Goal: Transaction & Acquisition: Subscribe to service/newsletter

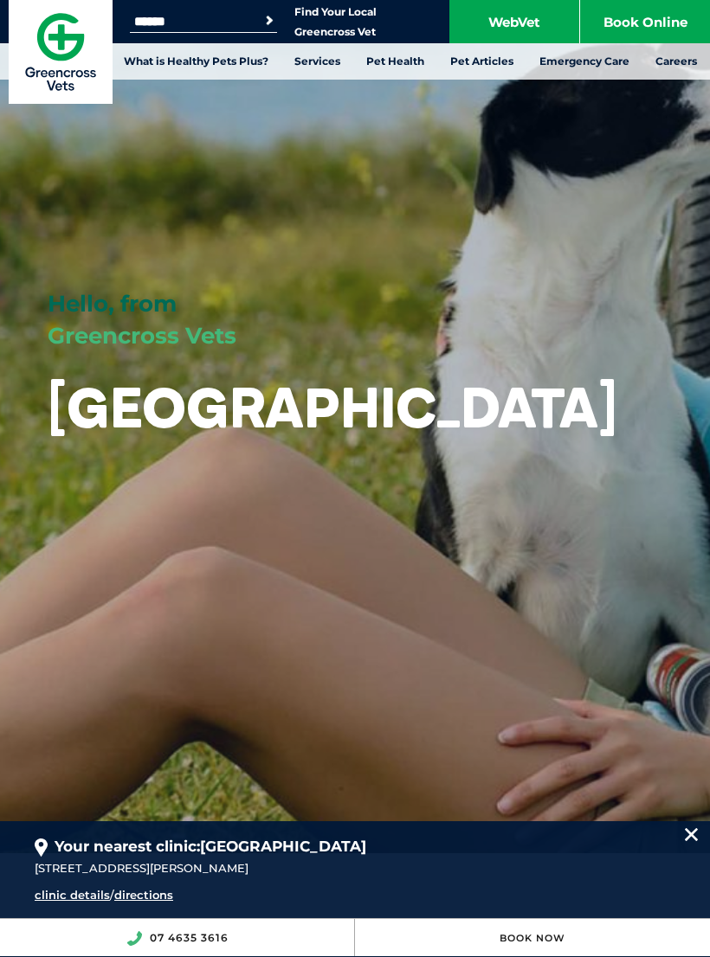
click at [258, 66] on link "What is Healthy Pets Plus?" at bounding box center [196, 61] width 170 height 36
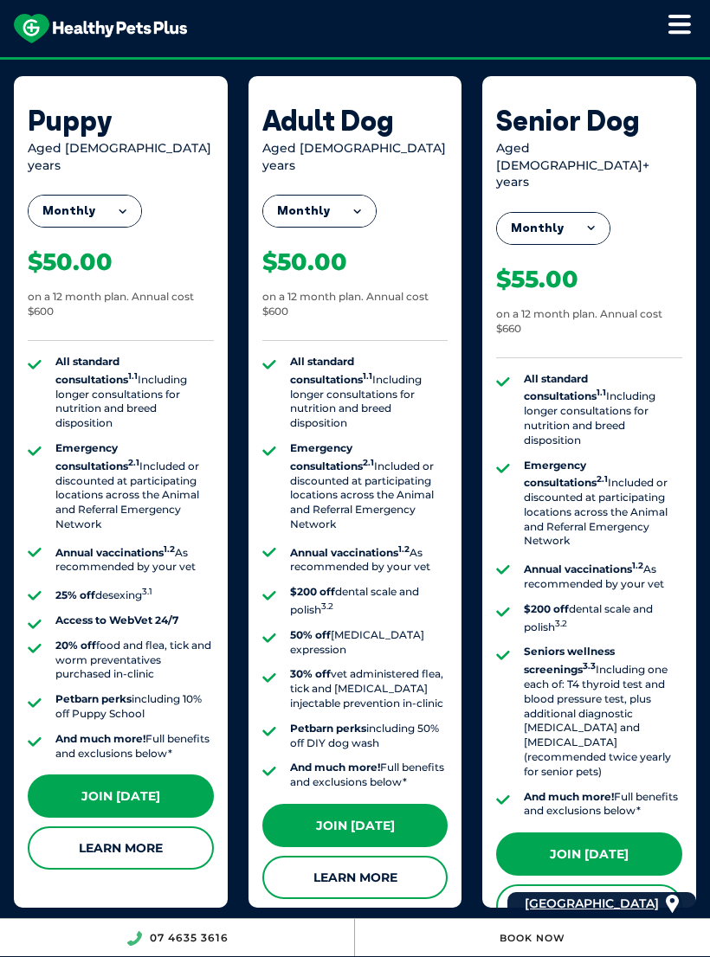
scroll to position [1502, 0]
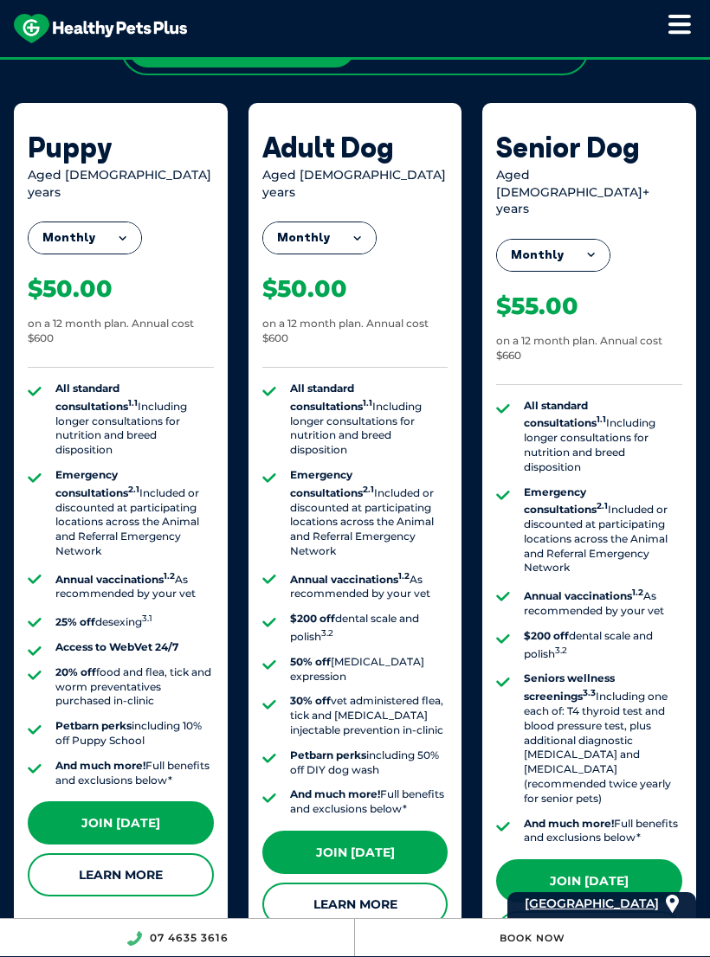
click at [127, 222] on button "Monthly" at bounding box center [85, 237] width 112 height 31
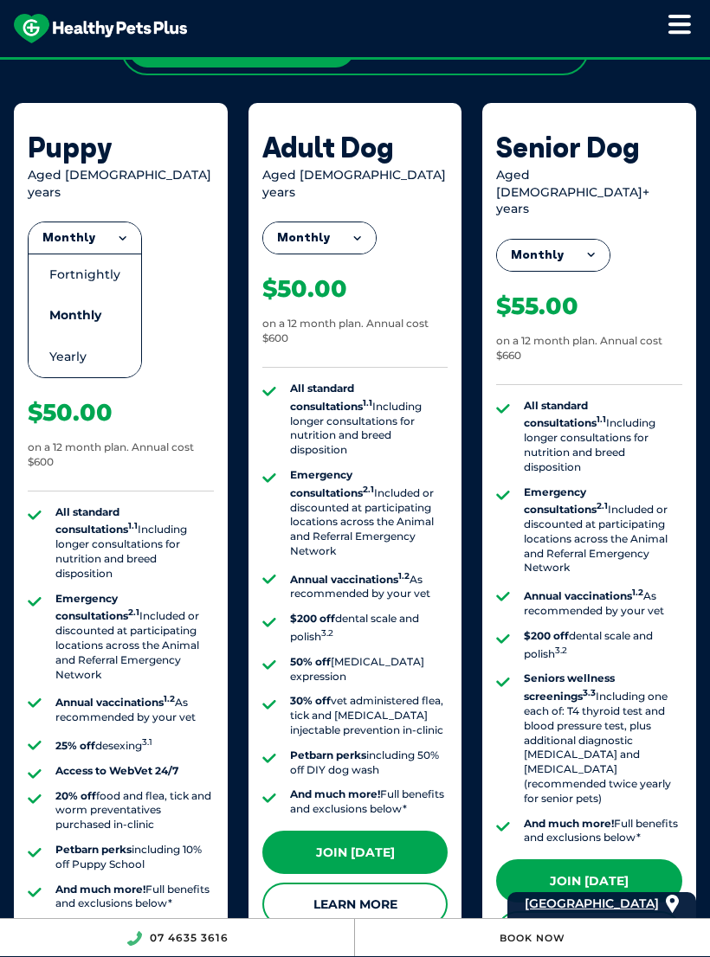
click at [80, 260] on li "Fortnightly" at bounding box center [85, 275] width 112 height 42
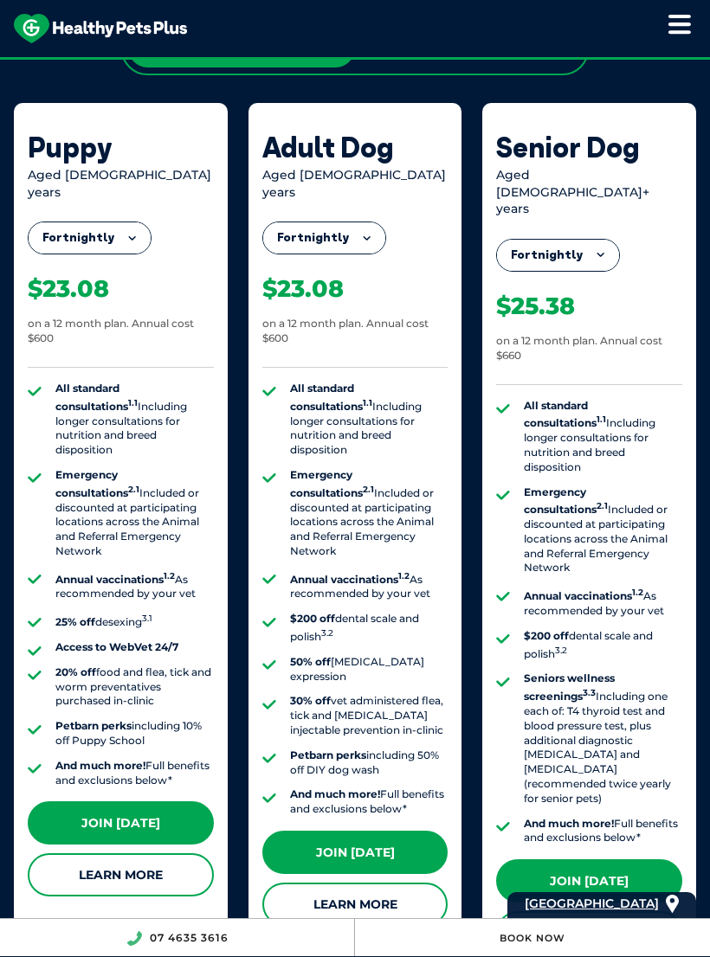
click at [91, 222] on button "Fortnightly" at bounding box center [90, 237] width 122 height 31
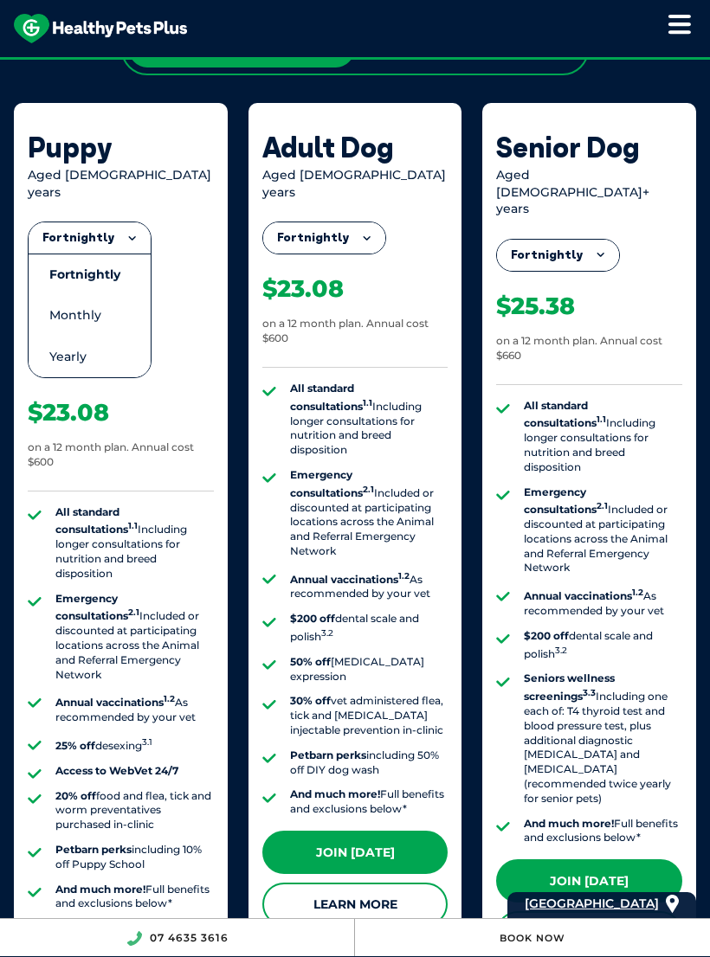
click at [78, 254] on li "Fortnightly" at bounding box center [90, 275] width 122 height 42
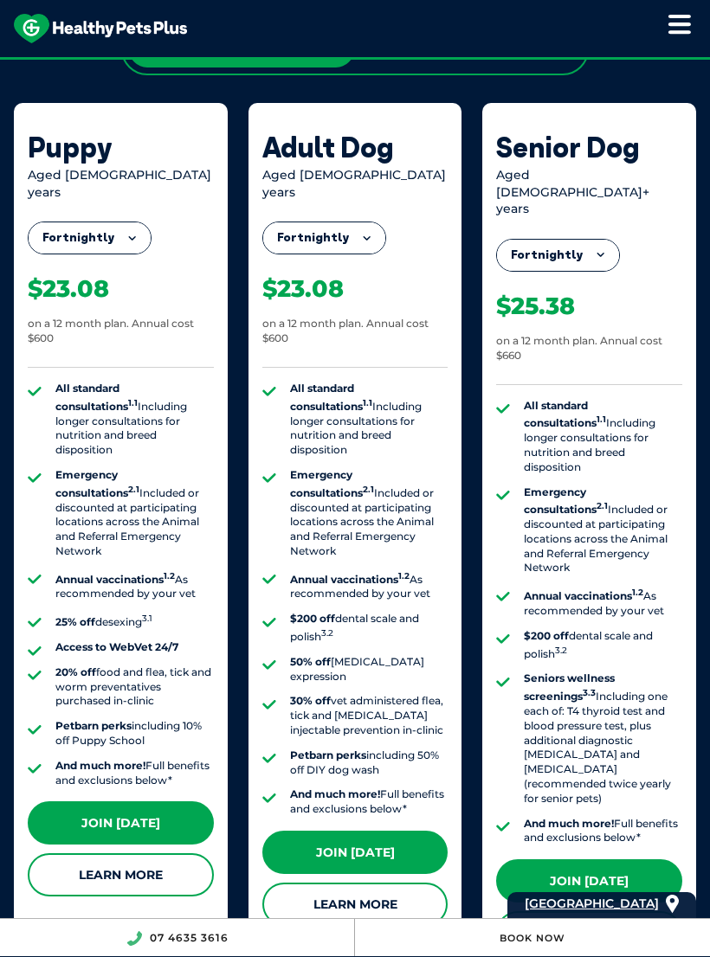
click at [59, 222] on button "Fortnightly" at bounding box center [90, 237] width 122 height 31
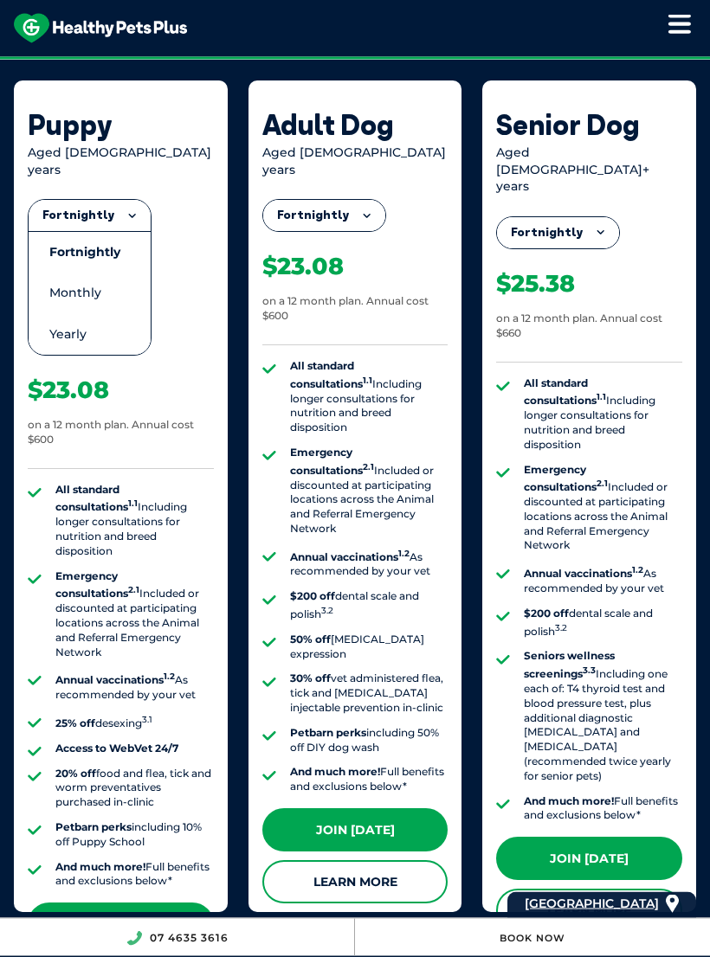
click at [64, 201] on button "Fortnightly" at bounding box center [90, 216] width 122 height 31
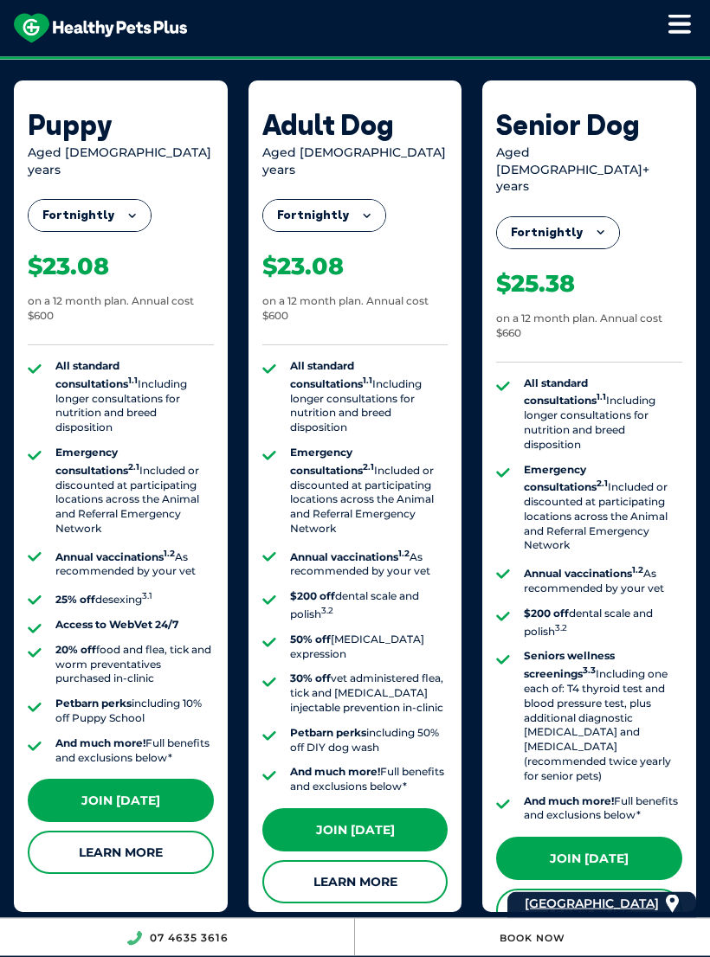
scroll to position [1525, 0]
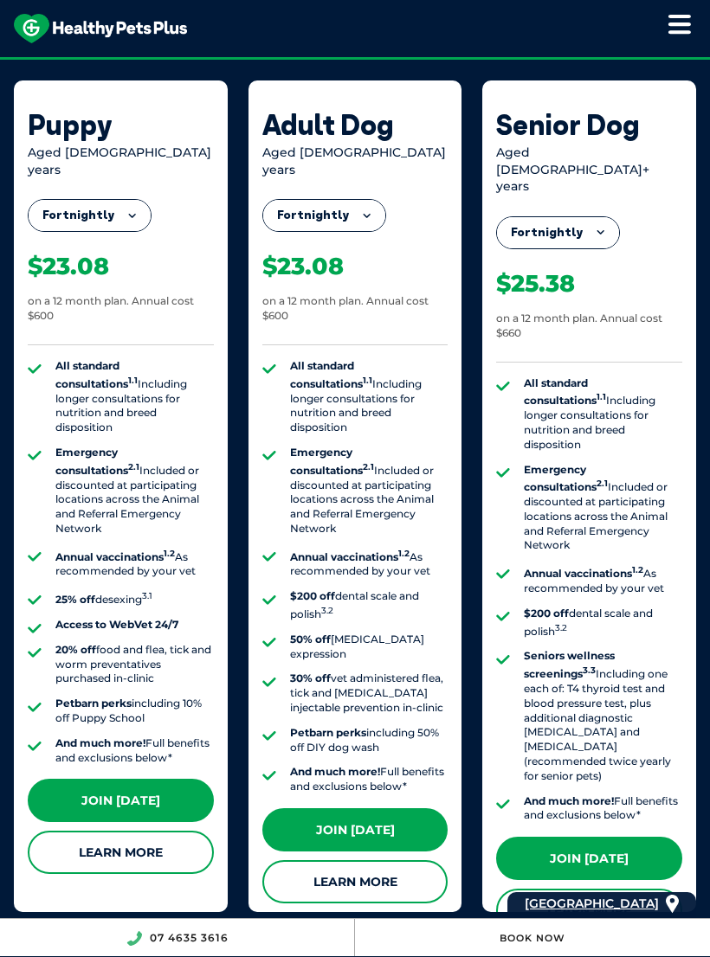
click at [57, 200] on button "Fortnightly" at bounding box center [90, 215] width 122 height 31
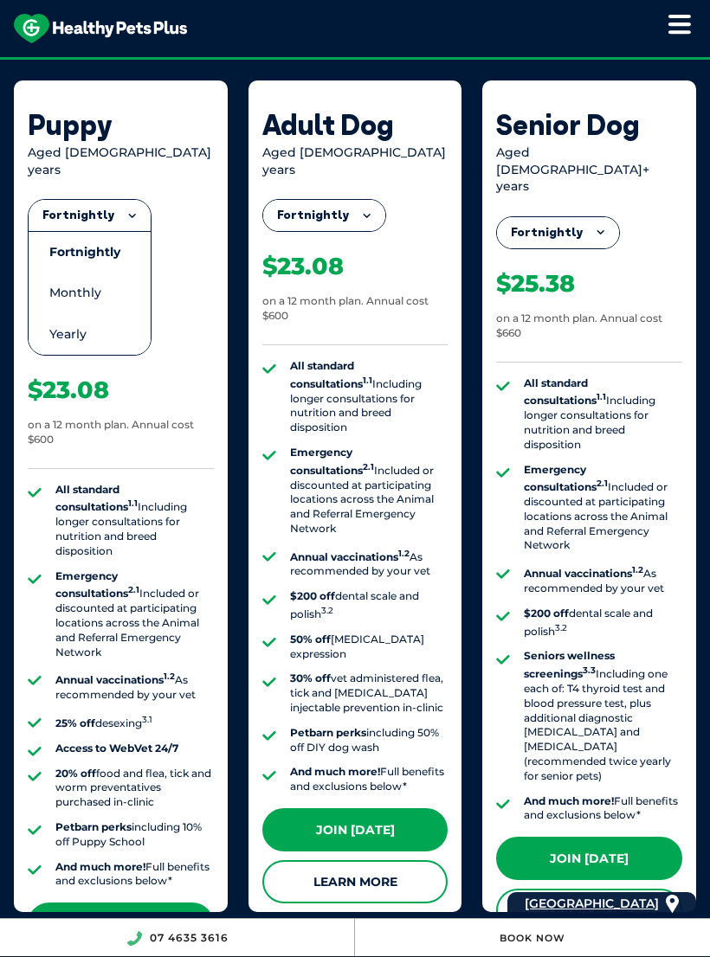
click at [74, 273] on li "Monthly" at bounding box center [90, 293] width 122 height 41
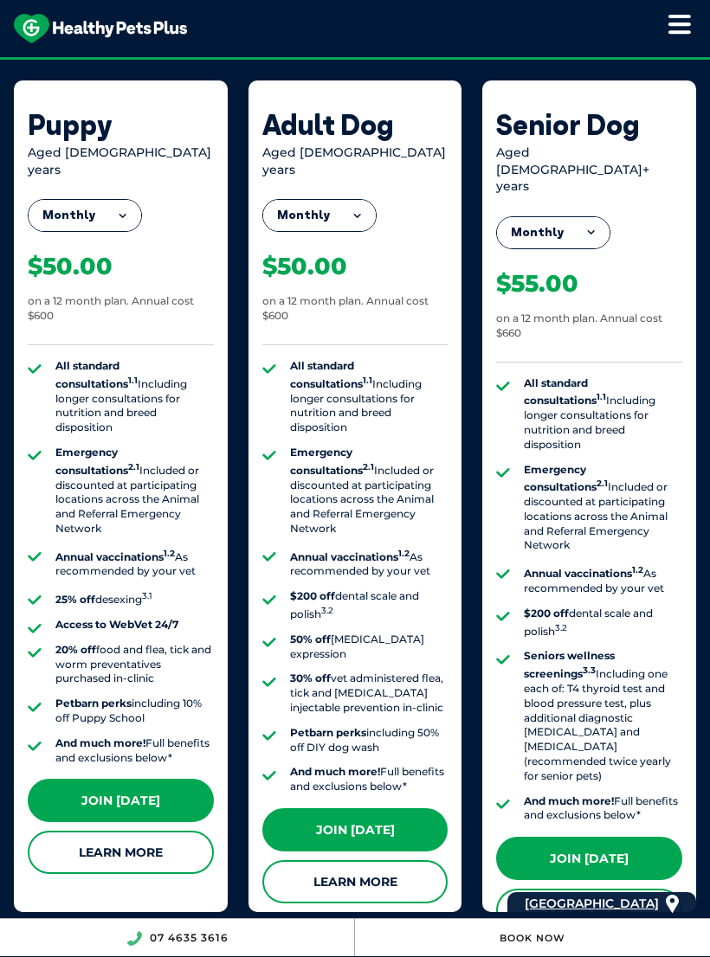
click at [48, 200] on button "Monthly" at bounding box center [85, 215] width 112 height 31
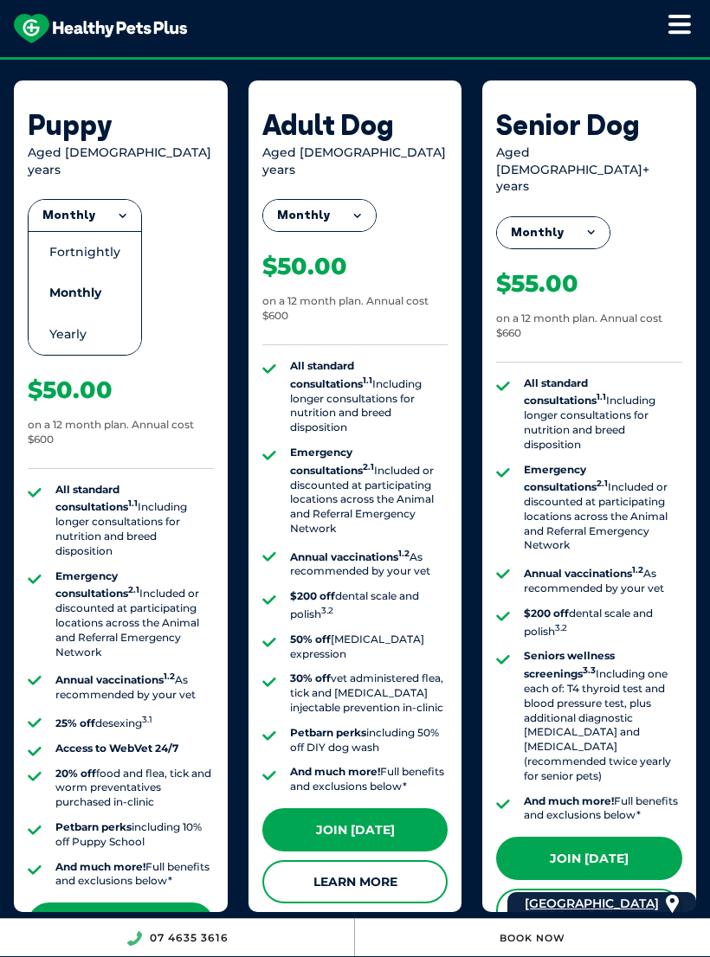
click at [82, 316] on li "Yearly" at bounding box center [85, 334] width 112 height 41
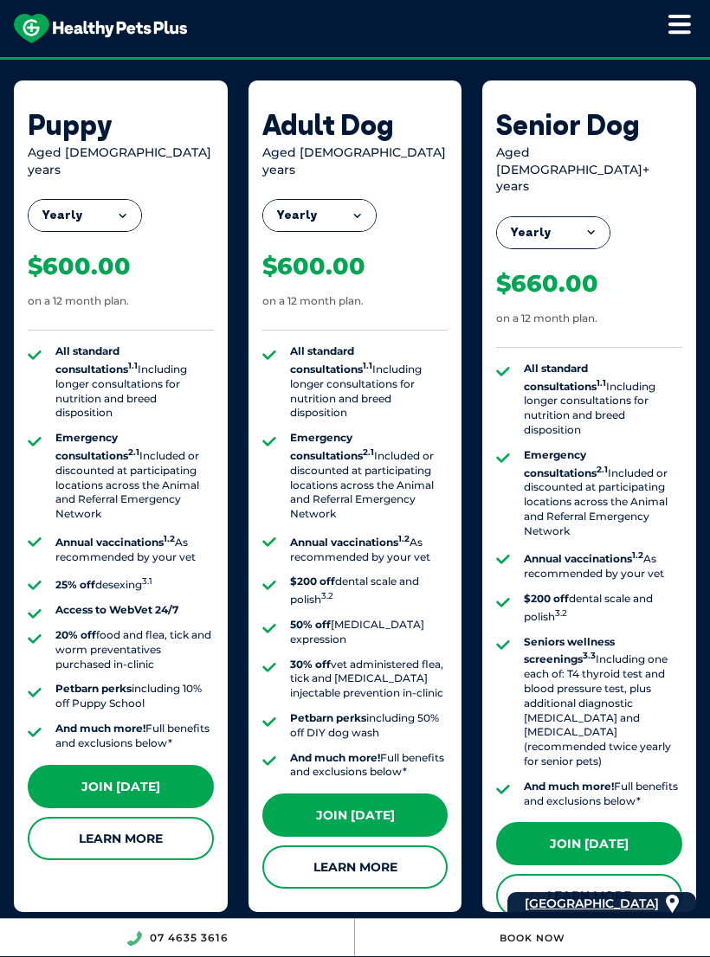
click at [66, 200] on button "Yearly" at bounding box center [85, 215] width 112 height 31
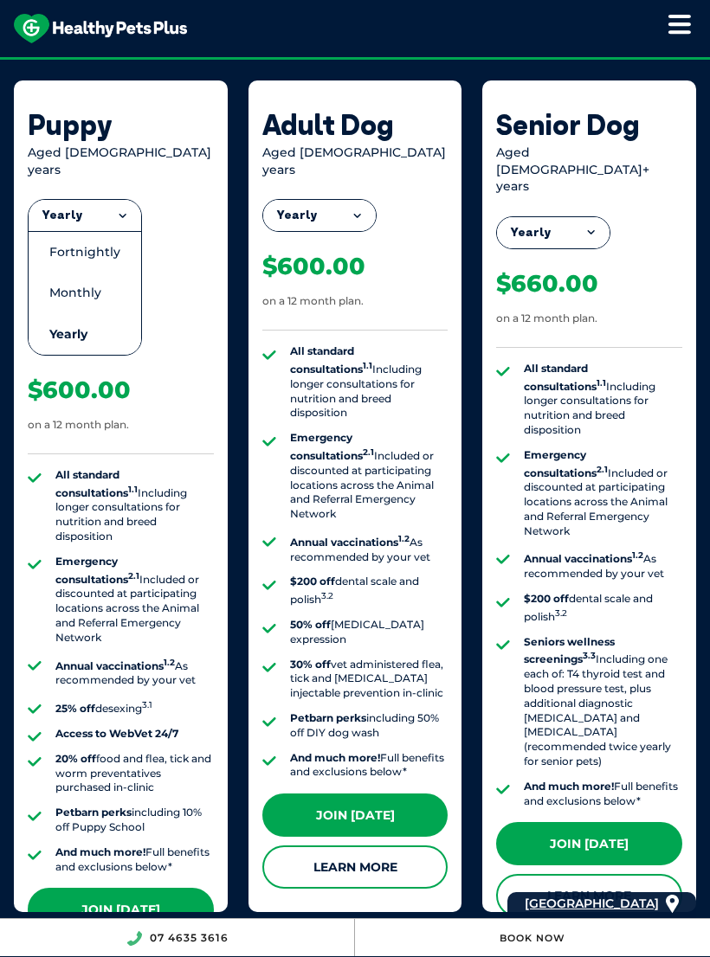
click at [67, 231] on li "Fortnightly" at bounding box center [85, 252] width 112 height 42
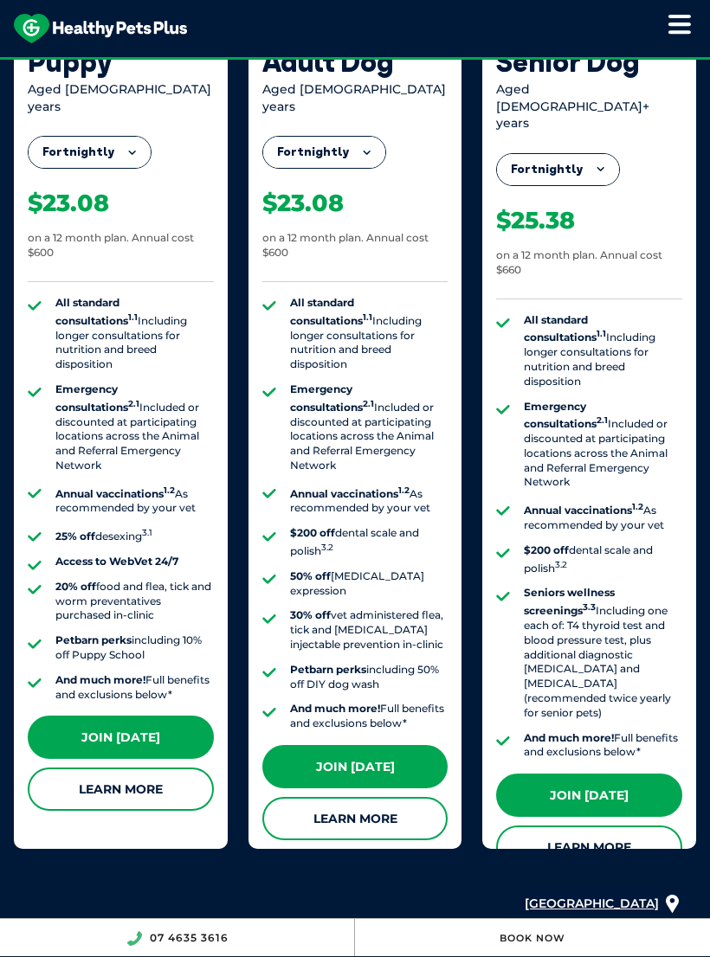
scroll to position [1553, 0]
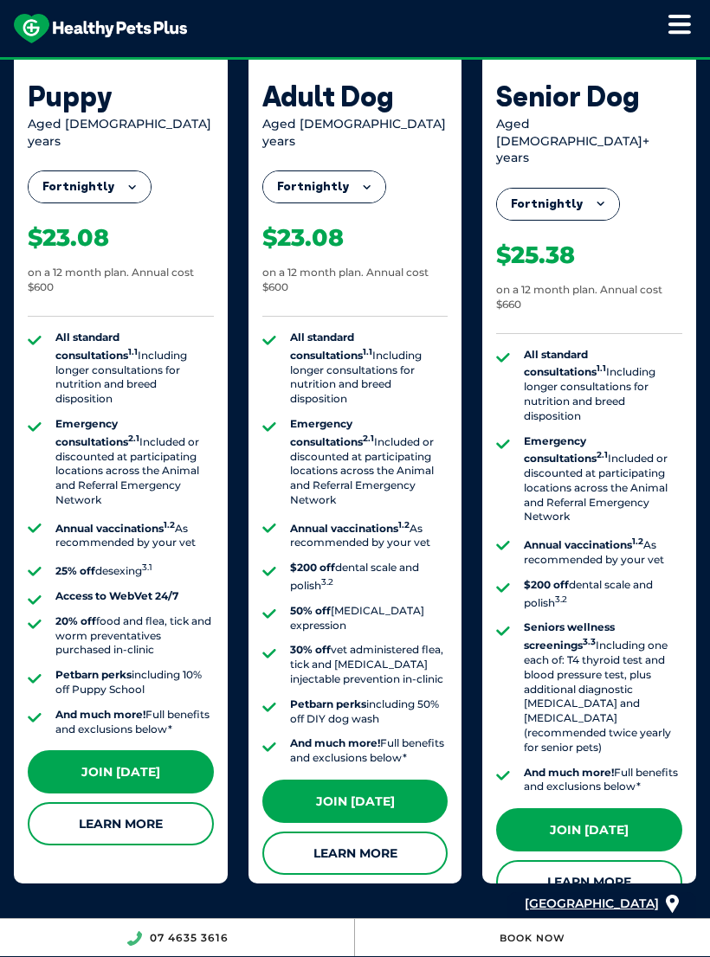
click at [82, 172] on button "Fortnightly" at bounding box center [90, 186] width 122 height 31
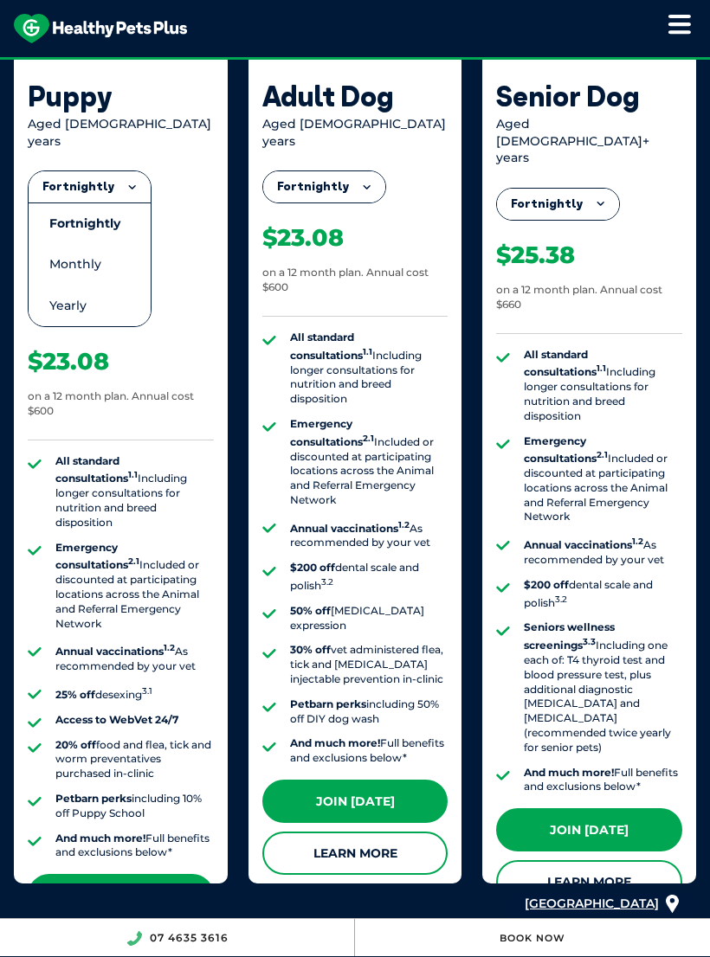
click at [68, 247] on li "Monthly" at bounding box center [90, 264] width 122 height 41
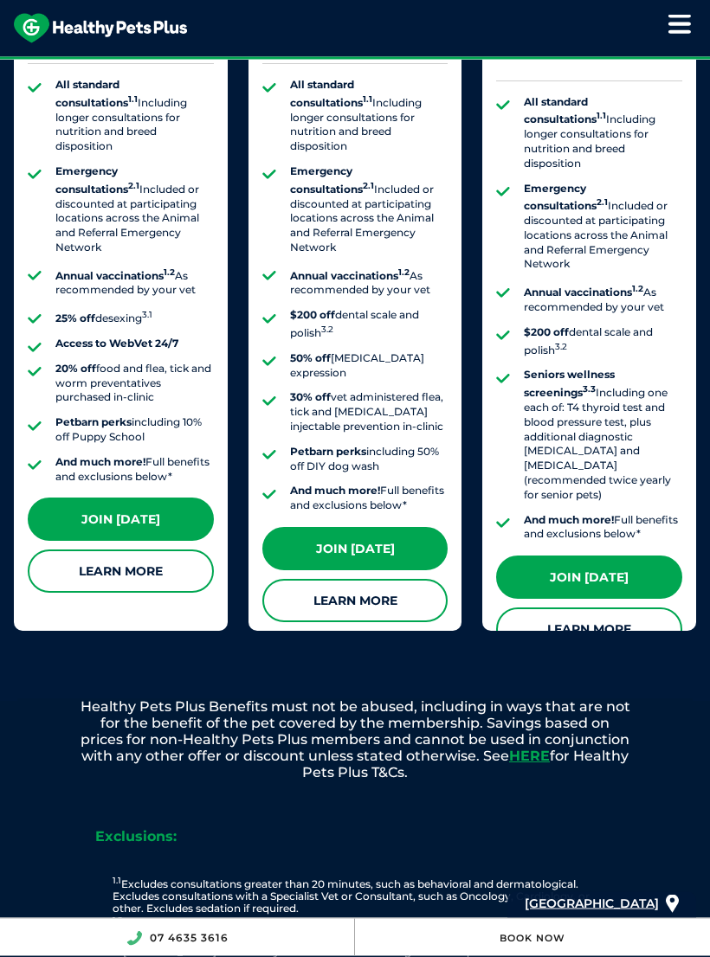
scroll to position [1804, 0]
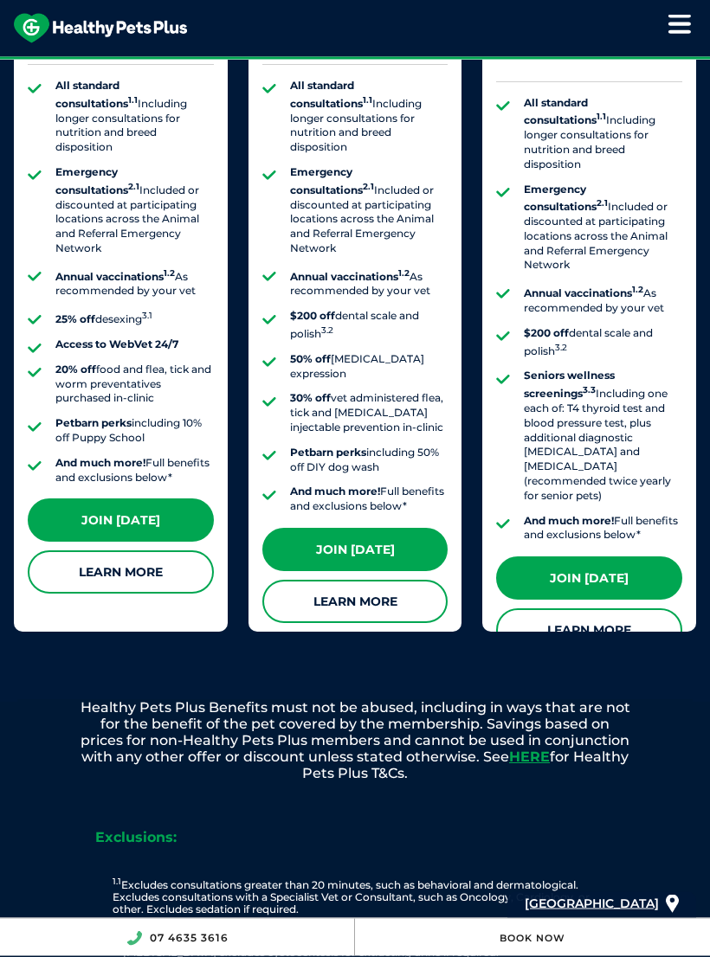
click at [120, 566] on div "$50.00 on a 12 month plan. Annual cost $600 All standard consultations 1.1 Incl…" at bounding box center [121, 296] width 186 height 689
click at [156, 551] on link "Learn More" at bounding box center [121, 572] width 186 height 43
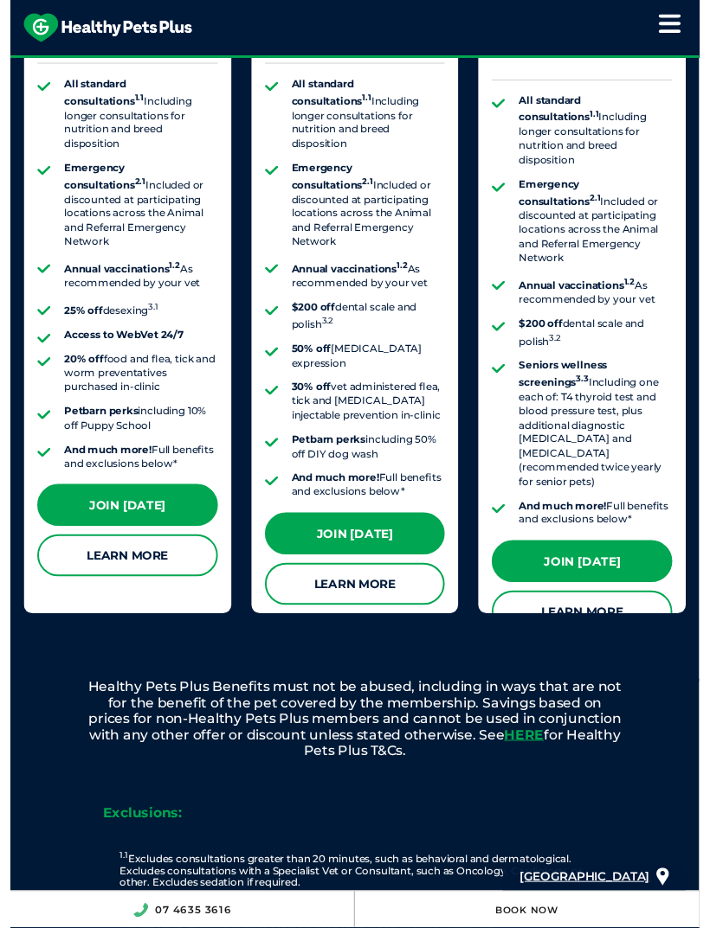
scroll to position [1819, 0]
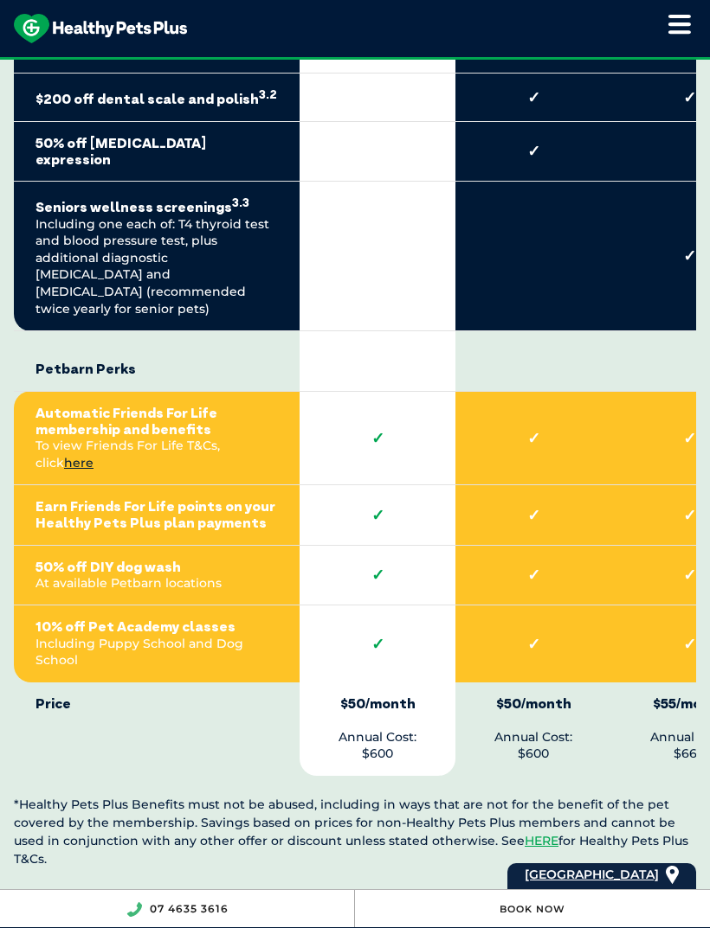
scroll to position [4094, 0]
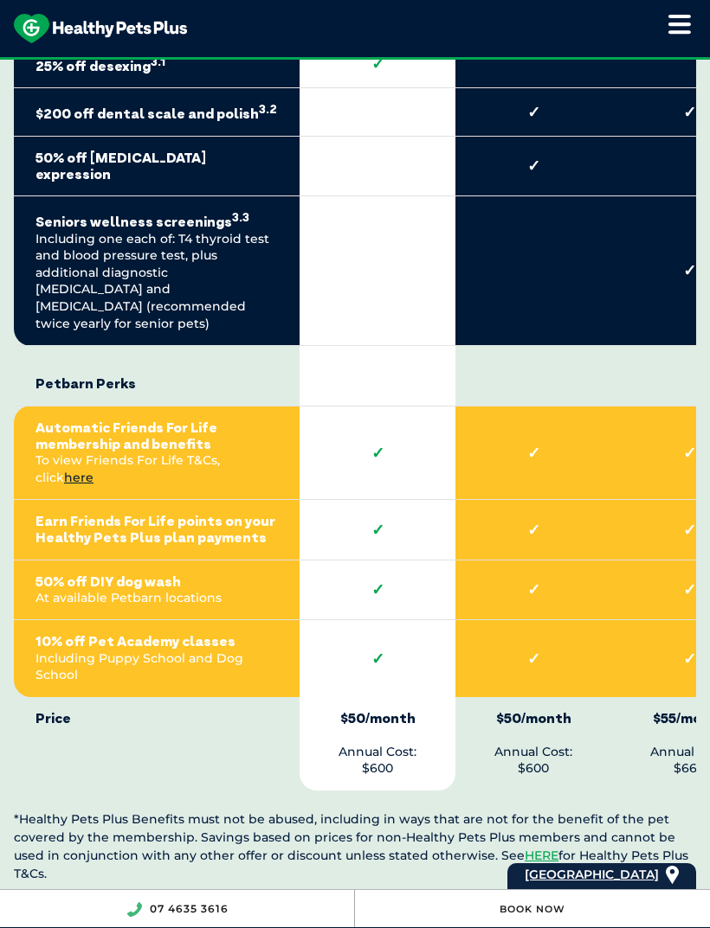
click at [268, 420] on strong "Automatic Friends For Life membership and benefits" at bounding box center [156, 436] width 242 height 33
click at [93, 470] on link "here" at bounding box center [78, 478] width 29 height 16
